Goal: Task Accomplishment & Management: Manage account settings

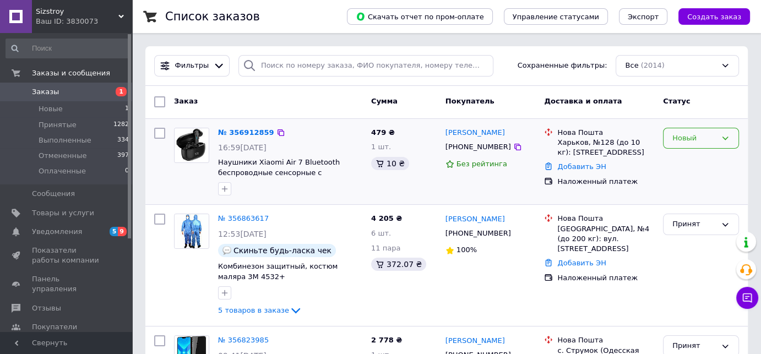
click at [680, 138] on div "Новый" at bounding box center [694, 139] width 44 height 12
click at [676, 157] on li "Принят" at bounding box center [701, 161] width 75 height 20
click at [466, 135] on link "[PERSON_NAME]" at bounding box center [474, 133] width 59 height 10
click at [247, 134] on link "№ 356912859" at bounding box center [243, 132] width 51 height 8
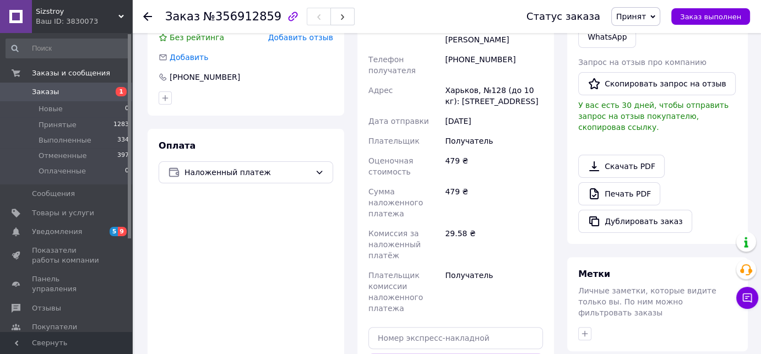
scroll to position [400, 0]
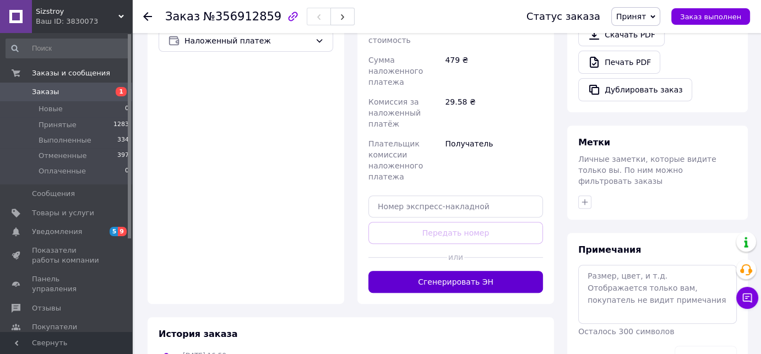
click at [468, 271] on button "Сгенерировать ЭН" at bounding box center [455, 282] width 175 height 22
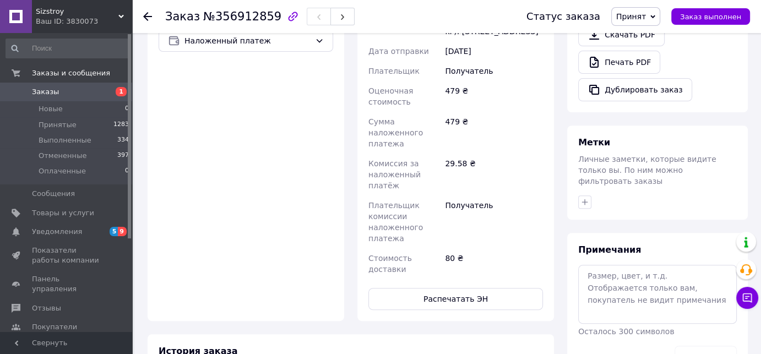
click at [72, 89] on span "Заказы" at bounding box center [67, 92] width 70 height 10
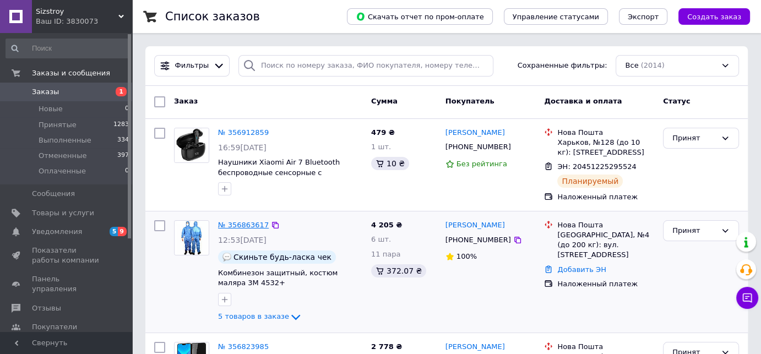
click at [242, 226] on link "№ 356863617" at bounding box center [243, 225] width 51 height 8
click at [237, 222] on link "№ 356863617" at bounding box center [243, 225] width 51 height 8
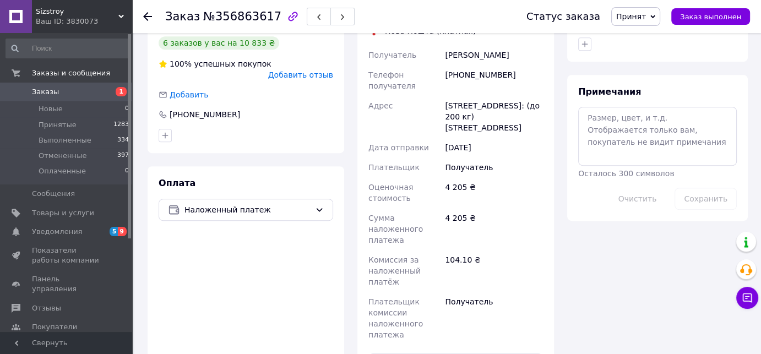
scroll to position [700, 0]
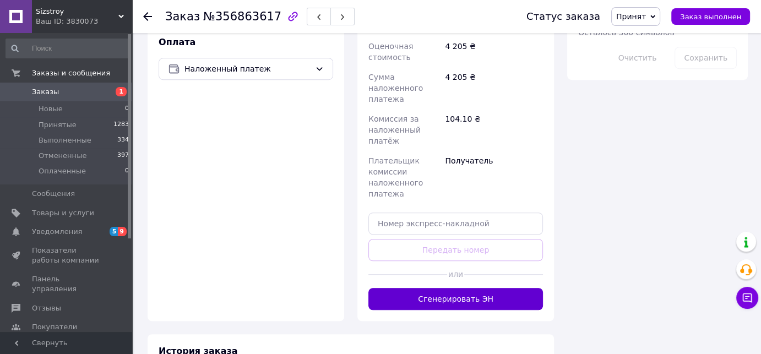
click at [477, 288] on button "Сгенерировать ЭН" at bounding box center [455, 299] width 175 height 22
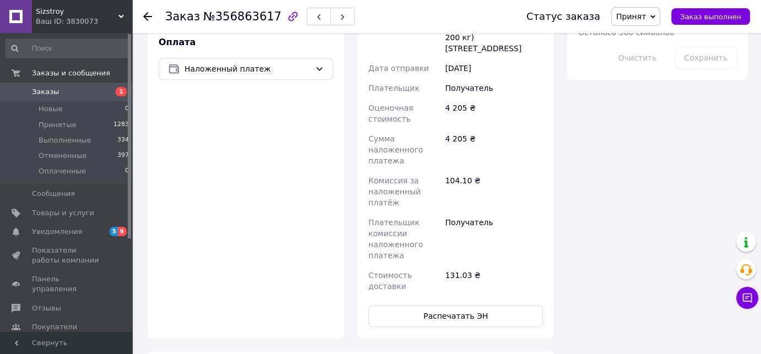
click at [51, 94] on span "Заказы" at bounding box center [45, 92] width 27 height 10
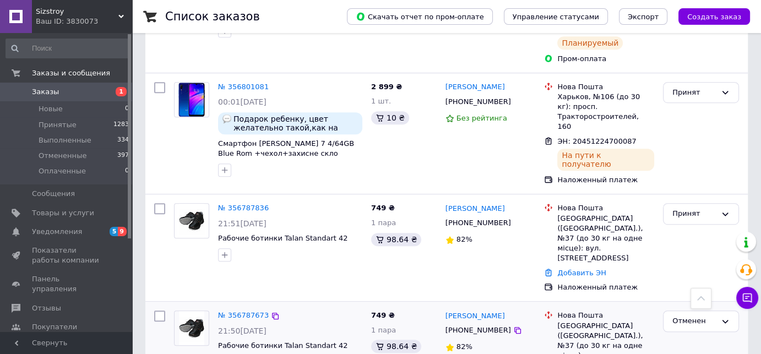
scroll to position [650, 0]
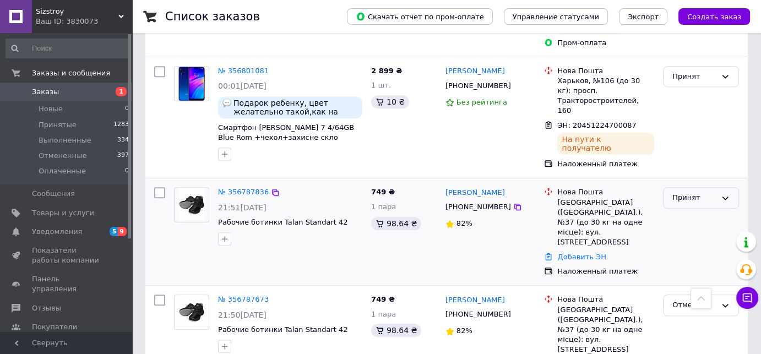
click at [711, 192] on div "Принят" at bounding box center [694, 198] width 44 height 12
click at [695, 231] on li "Отменен" at bounding box center [701, 241] width 75 height 20
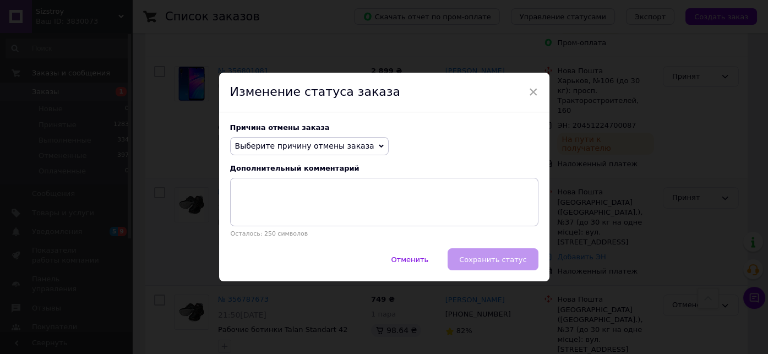
click at [293, 146] on span "Выберите причину отмены заказа" at bounding box center [304, 146] width 139 height 9
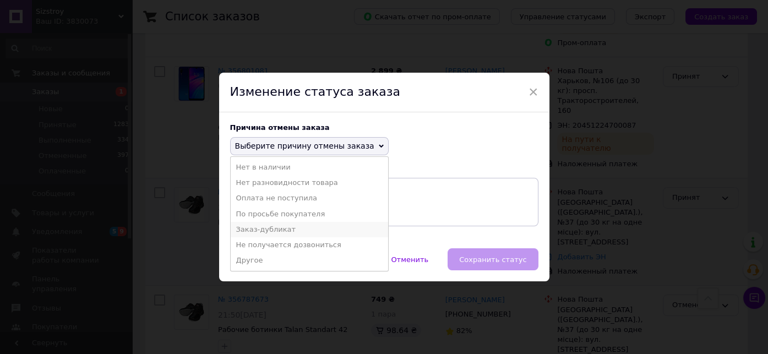
click at [268, 231] on li "Заказ-дубликат" at bounding box center [309, 229] width 157 height 15
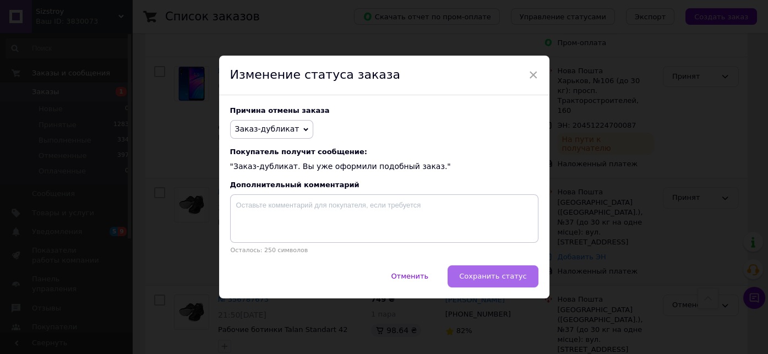
click at [503, 278] on span "Сохранить статус" at bounding box center [492, 276] width 67 height 8
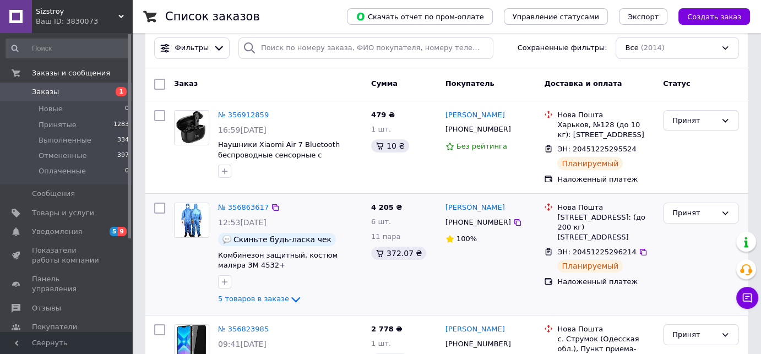
scroll to position [0, 0]
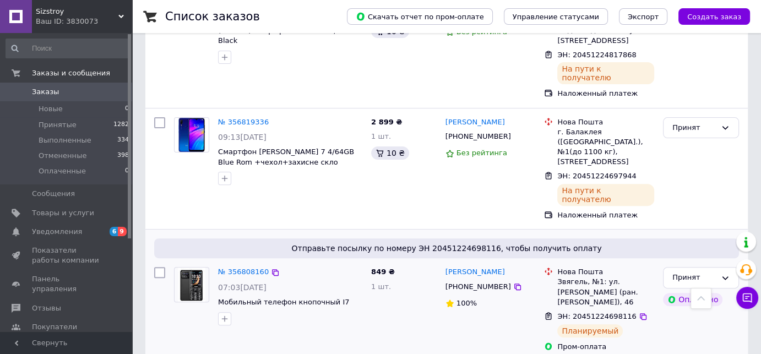
scroll to position [350, 0]
